Goal: Task Accomplishment & Management: Use online tool/utility

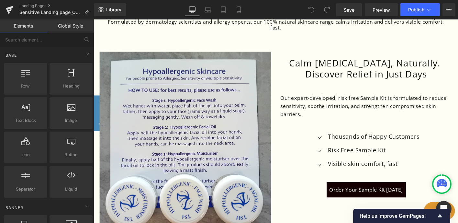
scroll to position [22, 0]
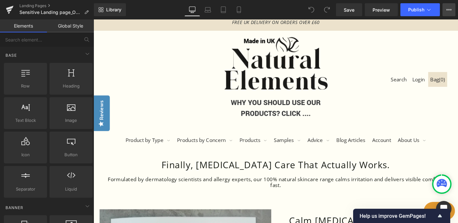
click at [448, 8] on icon at bounding box center [449, 9] width 5 height 5
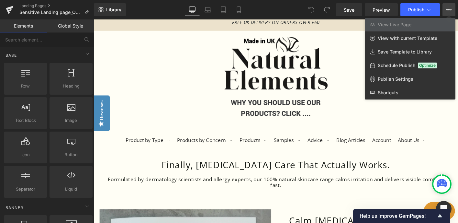
click at [342, 64] on div at bounding box center [276, 120] width 365 height 203
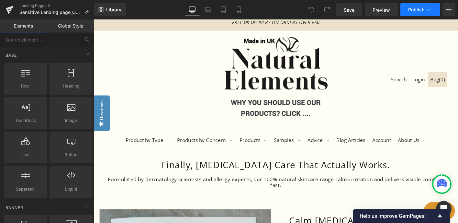
click at [424, 8] on span "Publish" at bounding box center [416, 9] width 16 height 5
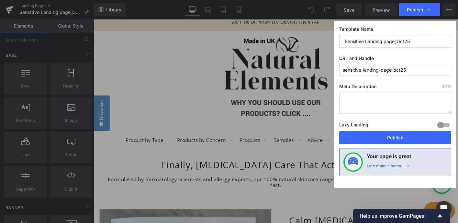
click at [406, 69] on input "sensitive-landing-page_oct25" at bounding box center [395, 70] width 112 height 12
drag, startPoint x: 396, startPoint y: 69, endPoint x: 365, endPoint y: 68, distance: 30.8
click at [365, 68] on input "sensitive-landing-page_oct25" at bounding box center [395, 70] width 112 height 12
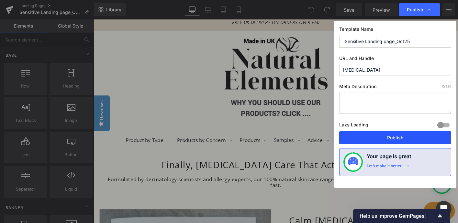
type input "[MEDICAL_DATA]"
click at [374, 136] on button "Publish" at bounding box center [395, 137] width 112 height 13
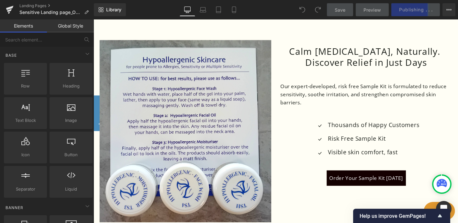
scroll to position [204, 0]
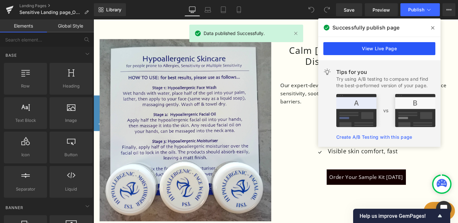
click at [385, 46] on link "View Live Page" at bounding box center [380, 48] width 112 height 13
